Goal: Download file/media

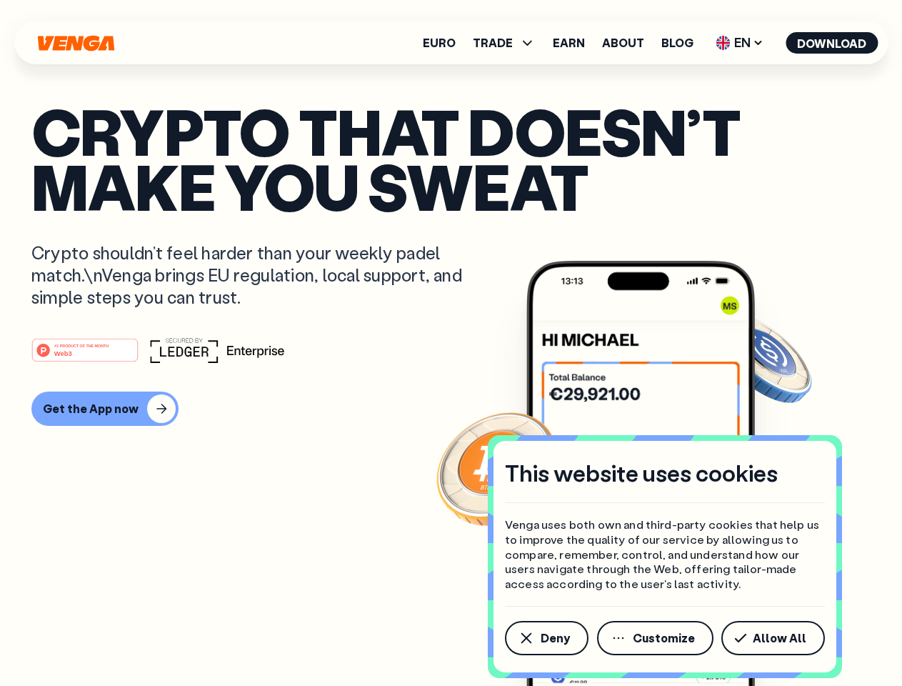
click at [451, 343] on div "#1 PRODUCT OF THE MONTH Web3" at bounding box center [450, 350] width 839 height 26
click at [546, 638] on span "Deny" at bounding box center [555, 637] width 29 height 11
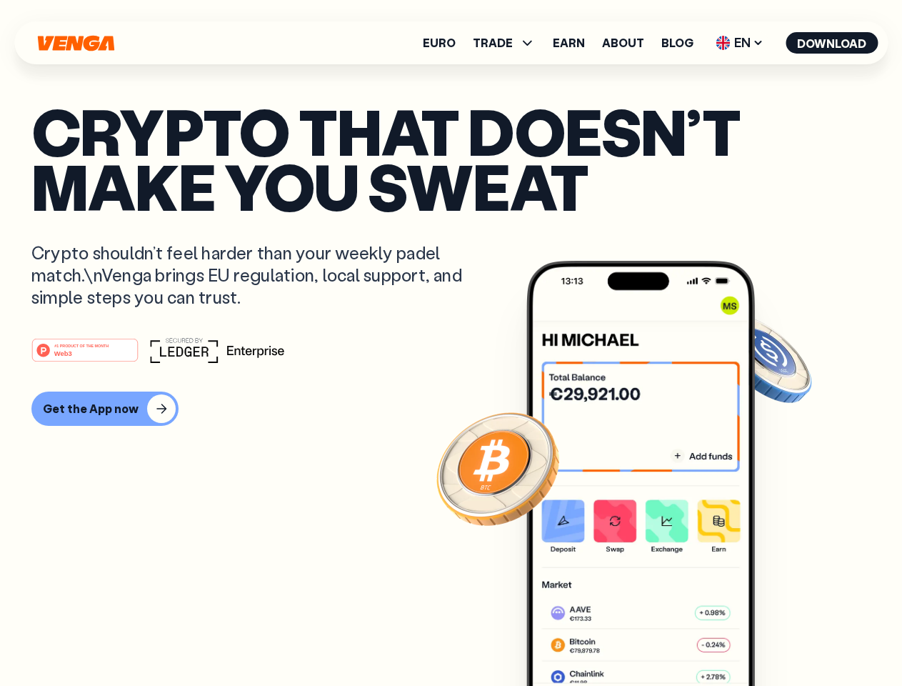
click at [656, 638] on img at bounding box center [640, 500] width 229 height 478
click at [776, 638] on article "Crypto that doesn’t make you sweat Crypto shouldn’t feel harder than your weekl…" at bounding box center [450, 372] width 839 height 536
click at [508, 43] on span "TRADE" at bounding box center [493, 42] width 40 height 11
click at [740, 43] on span "EN" at bounding box center [740, 42] width 58 height 23
click at [832, 43] on button "Download" at bounding box center [832, 42] width 92 height 21
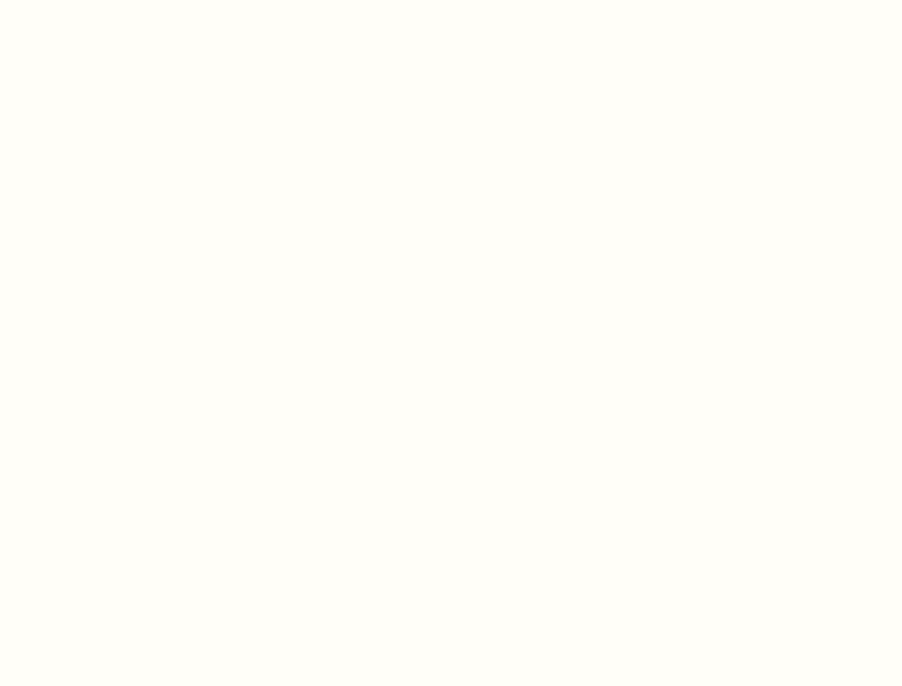
click at [103, 0] on html "This website uses cookies Venga uses both own and third-party cookies that help…" at bounding box center [451, 0] width 902 height 0
click at [87, 0] on html "This website uses cookies Venga uses both own and third-party cookies that help…" at bounding box center [451, 0] width 902 height 0
